Goal: Task Accomplishment & Management: Manage account settings

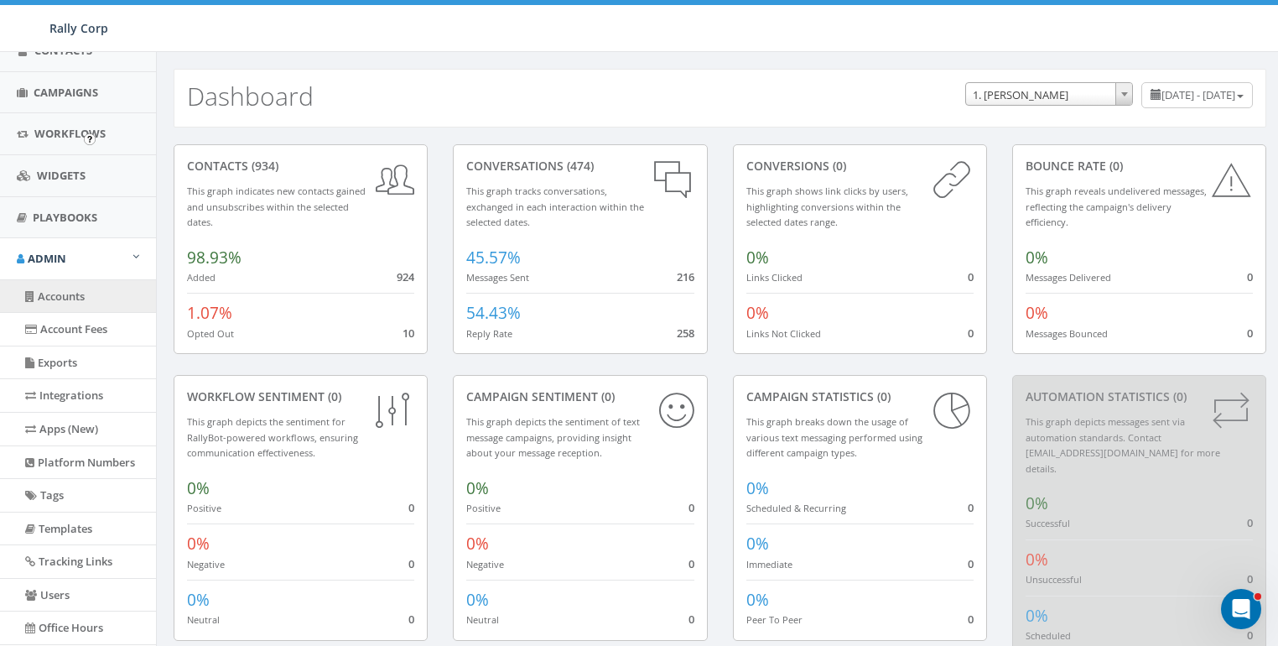
scroll to position [358, 0]
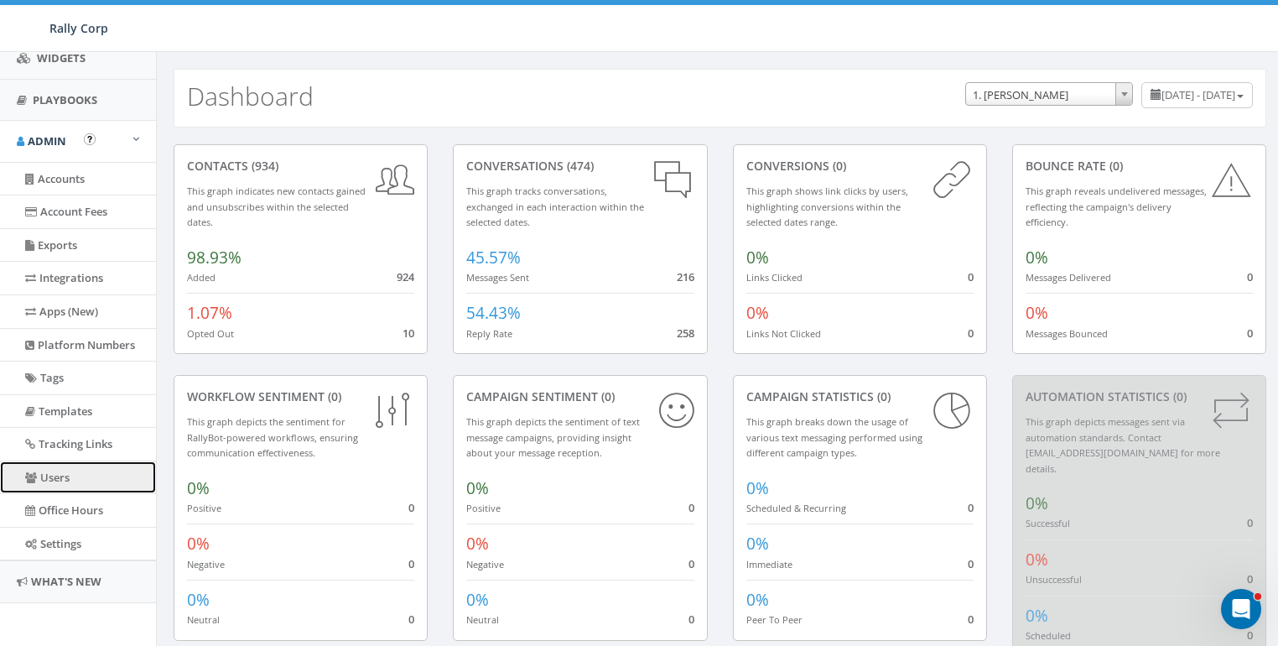
click at [55, 477] on link "Users" at bounding box center [78, 477] width 156 height 33
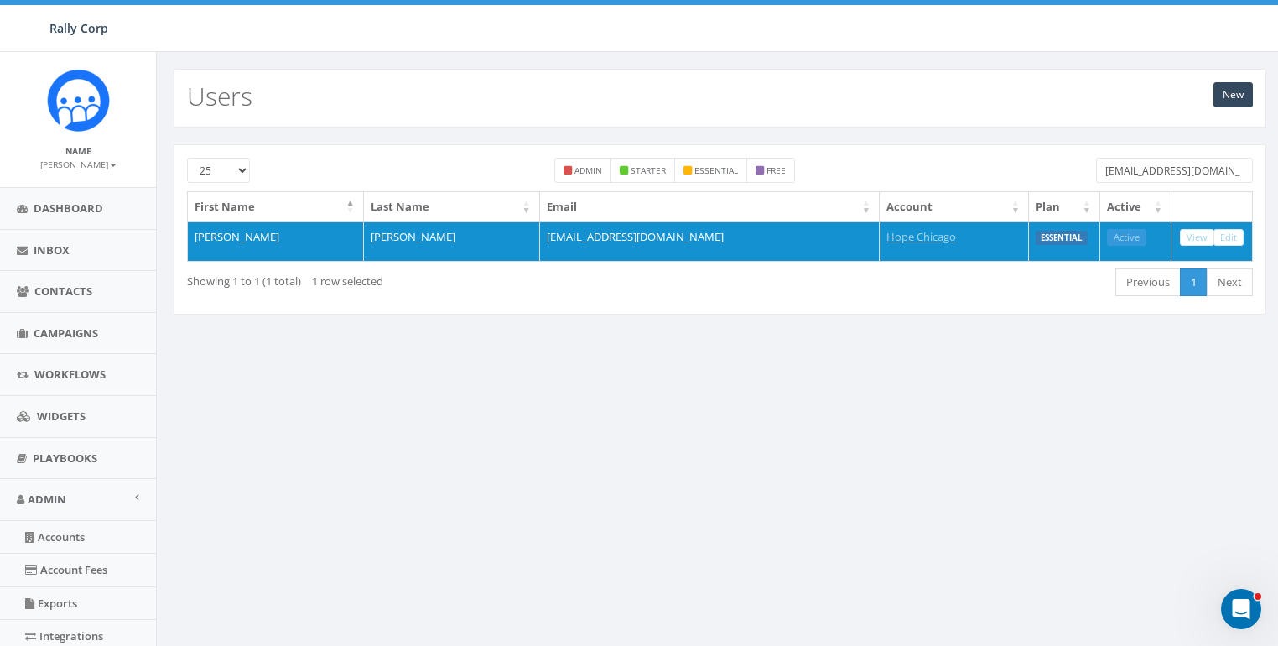
click at [1144, 165] on input "givehope@hopechicago.org" at bounding box center [1174, 170] width 157 height 25
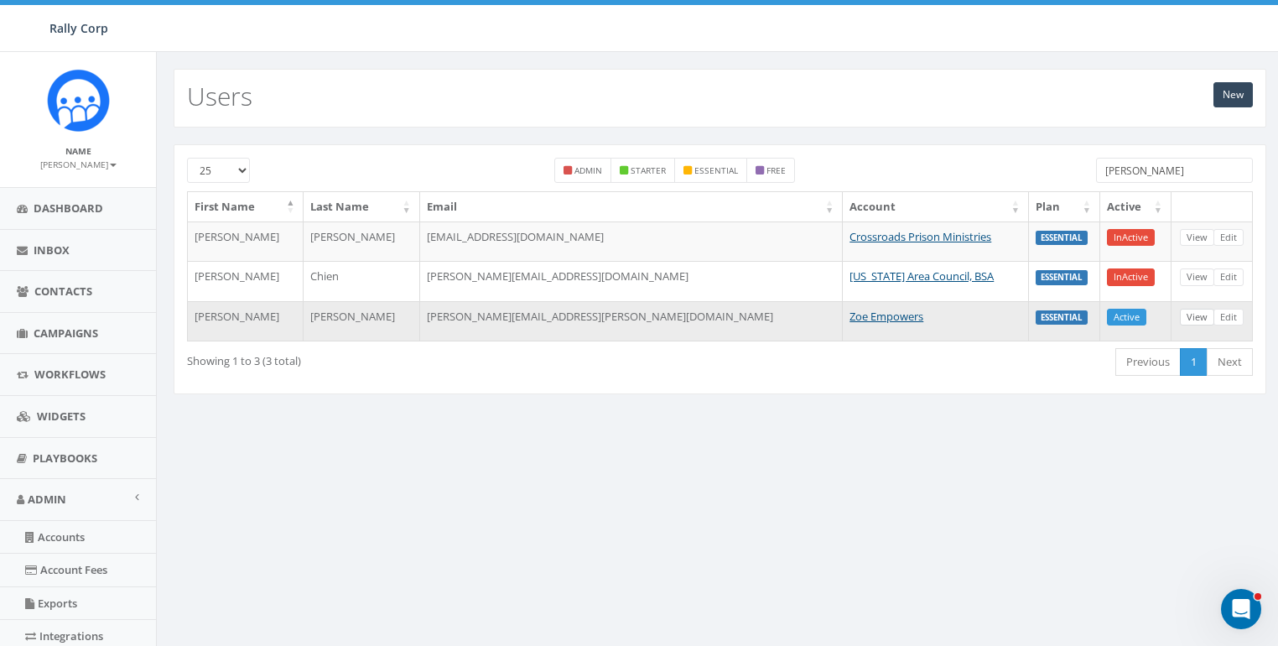
type input "wendy"
click at [1208, 309] on link "View" at bounding box center [1197, 318] width 34 height 18
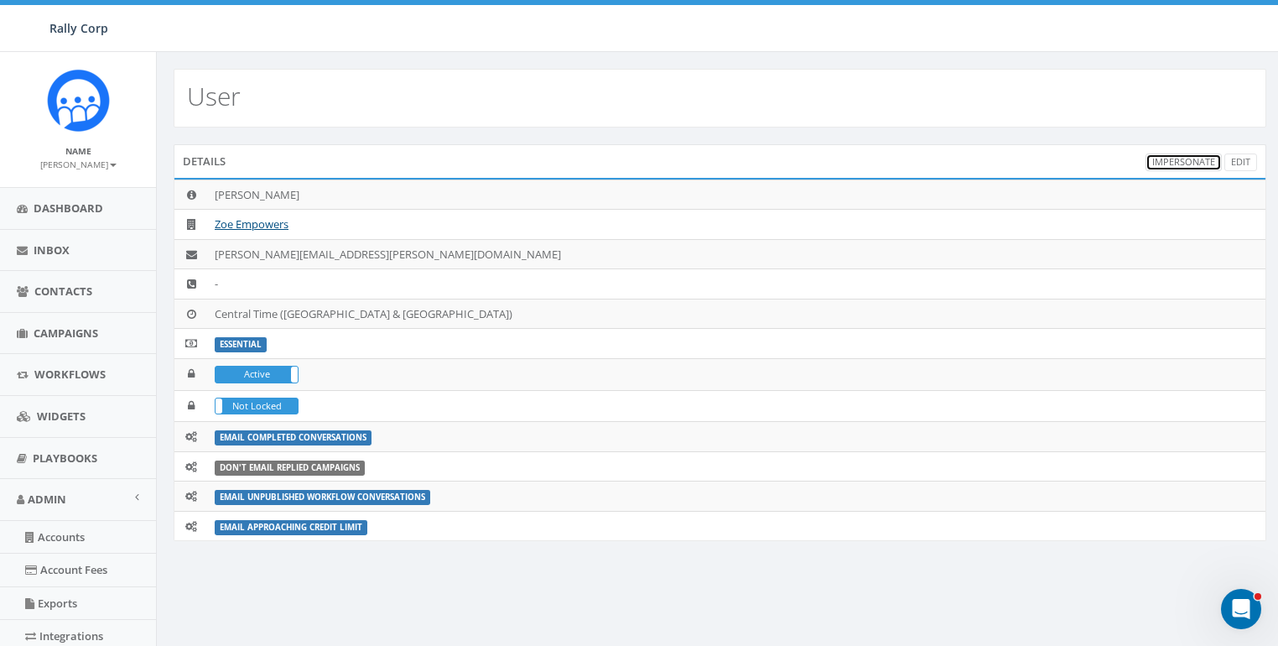
click at [1195, 163] on link "Impersonate" at bounding box center [1184, 162] width 76 height 18
